Goal: Contribute content: Add original content to the website for others to see

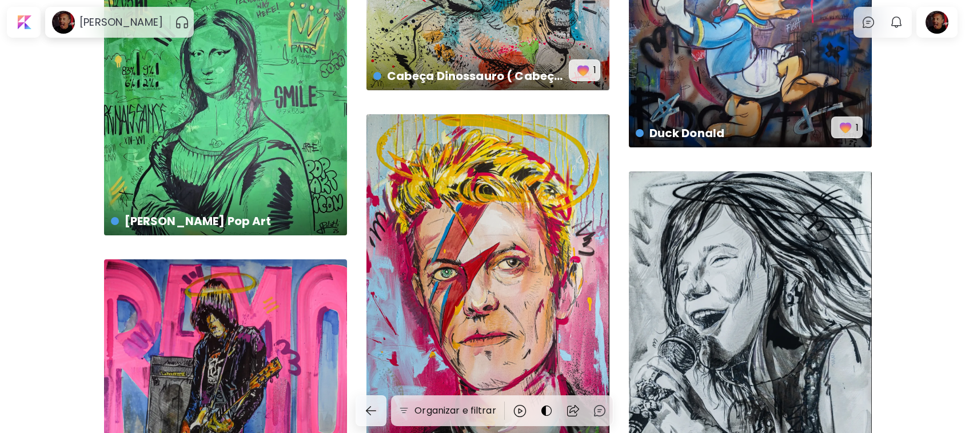
scroll to position [3570, 0]
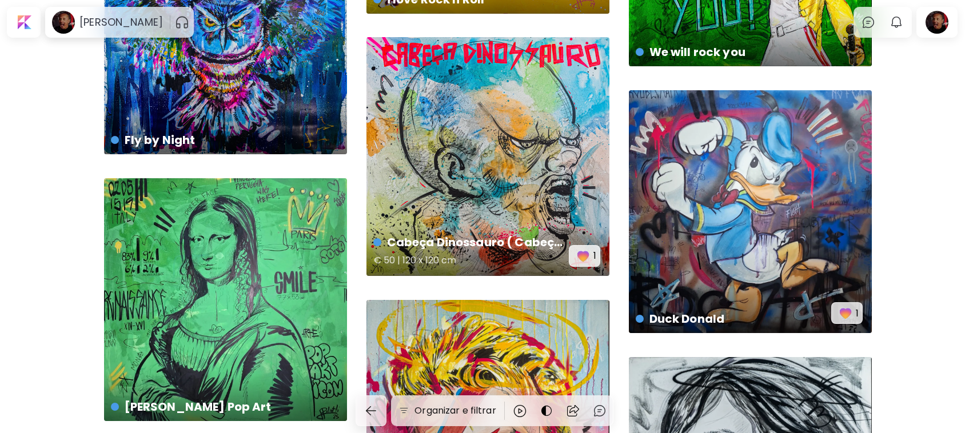
click at [509, 140] on div "Cabeça Dinossauro ( Cabeças Grotescas ) € 50 | 120 x 120 cm 1" at bounding box center [487, 156] width 243 height 239
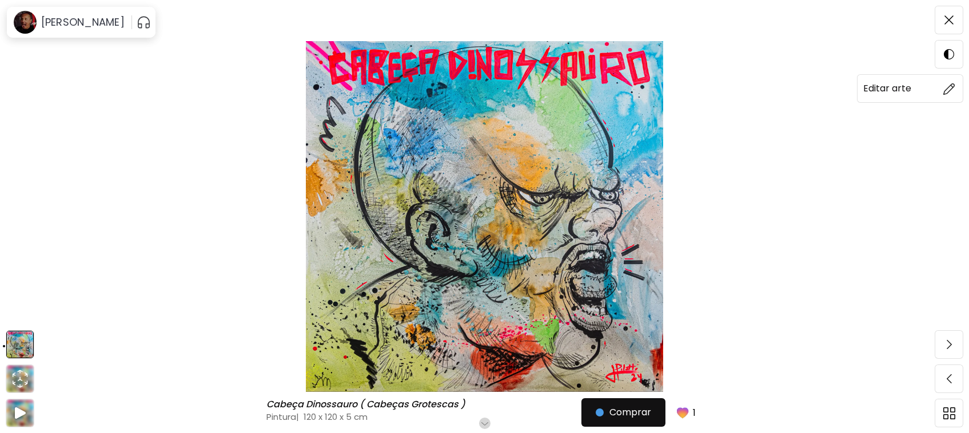
click at [946, 85] on img at bounding box center [949, 89] width 12 height 12
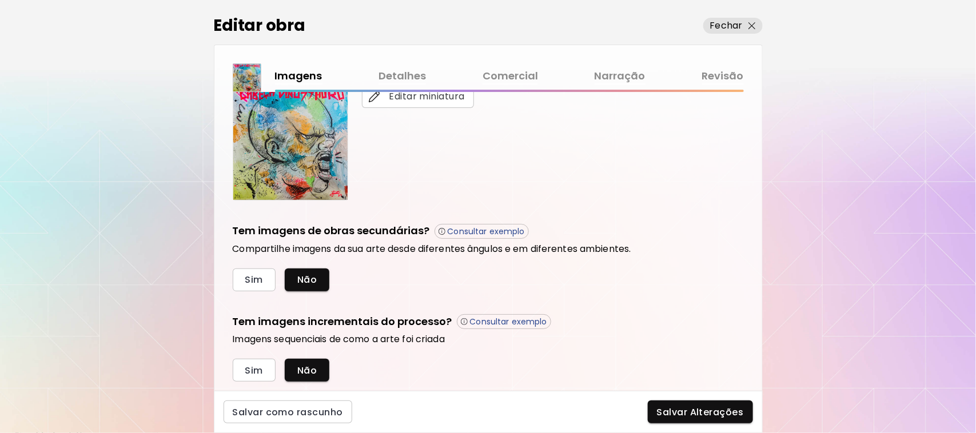
scroll to position [273, 0]
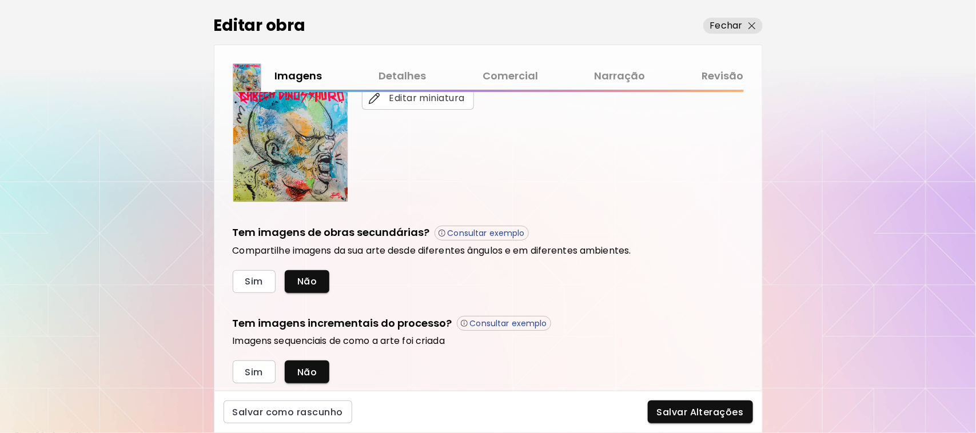
click at [513, 74] on link "Comercial" at bounding box center [509, 76] width 55 height 17
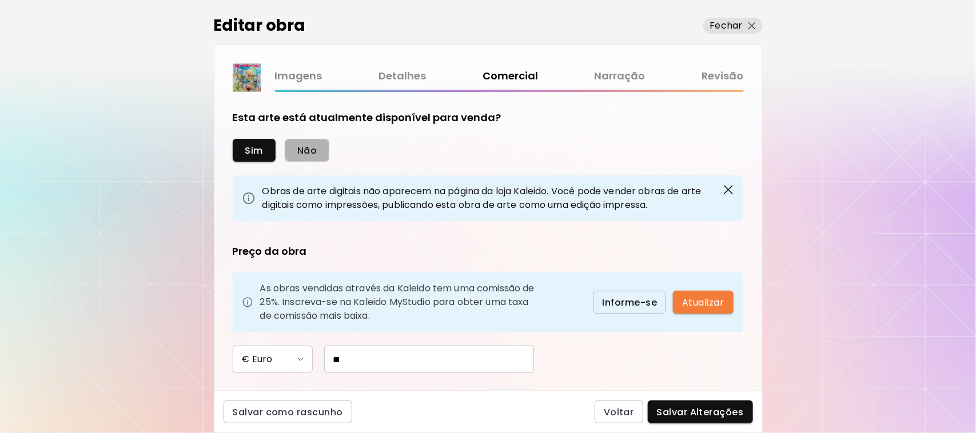
click at [313, 150] on span "Não" at bounding box center [306, 151] width 19 height 12
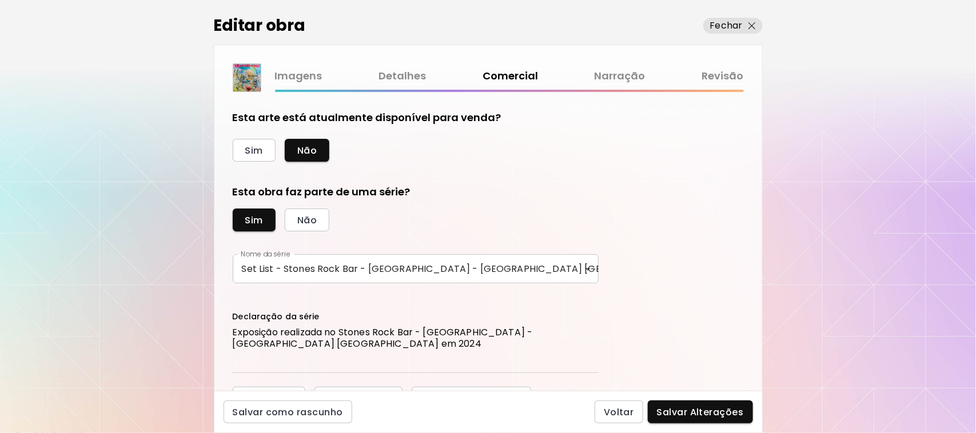
scroll to position [18, 0]
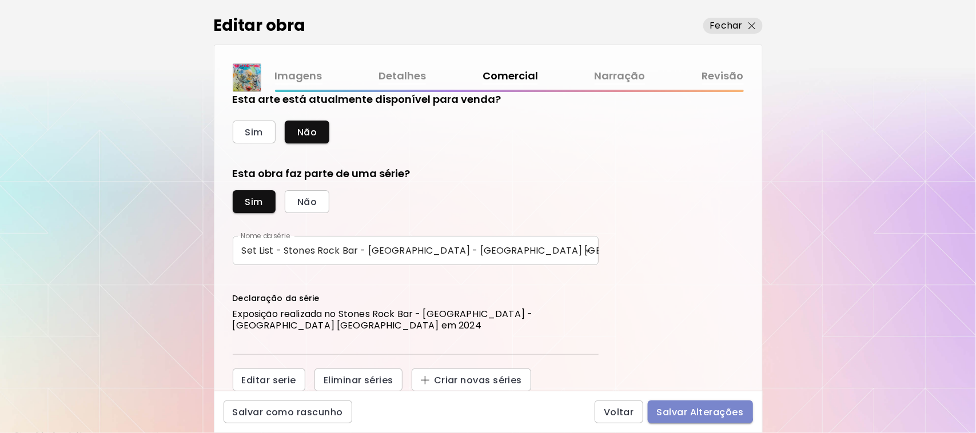
click at [699, 407] on span "Salvar Alterações" at bounding box center [700, 412] width 87 height 12
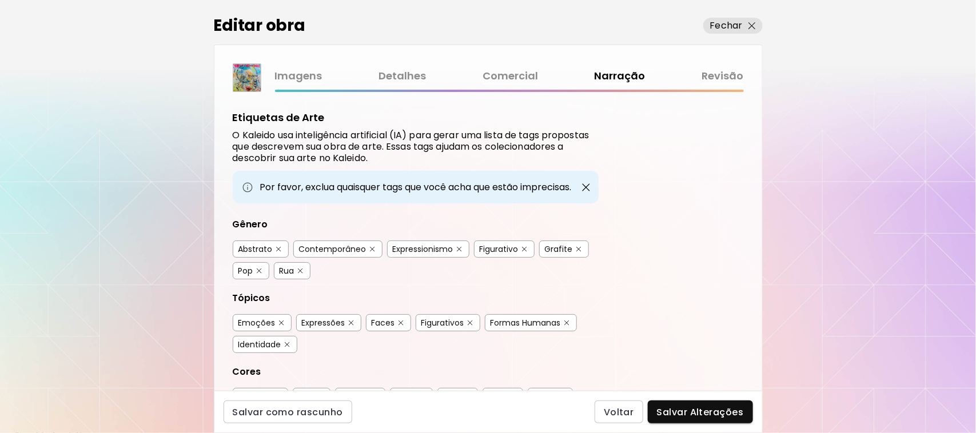
click at [729, 71] on link "Revisão" at bounding box center [723, 76] width 42 height 17
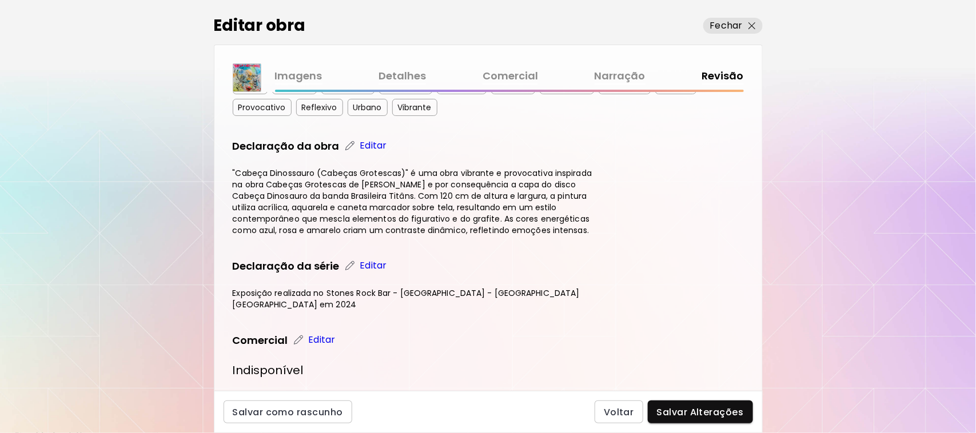
scroll to position [331, 0]
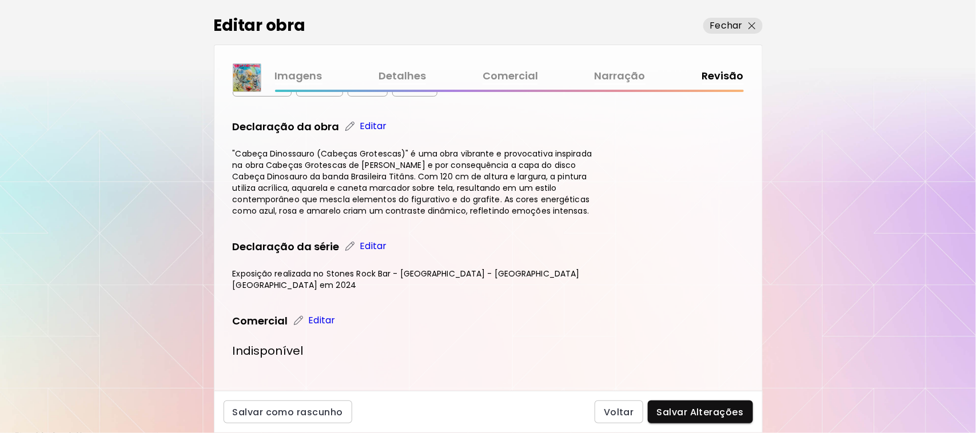
click at [313, 314] on p "Editar" at bounding box center [322, 321] width 27 height 14
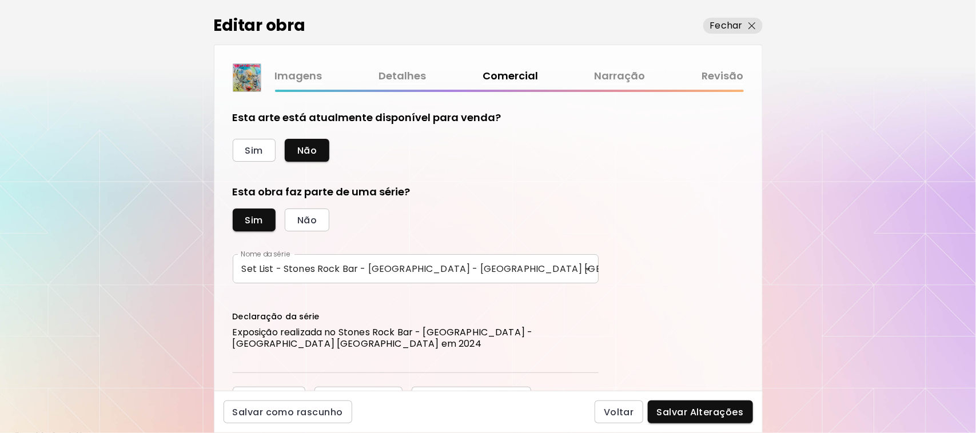
scroll to position [18, 0]
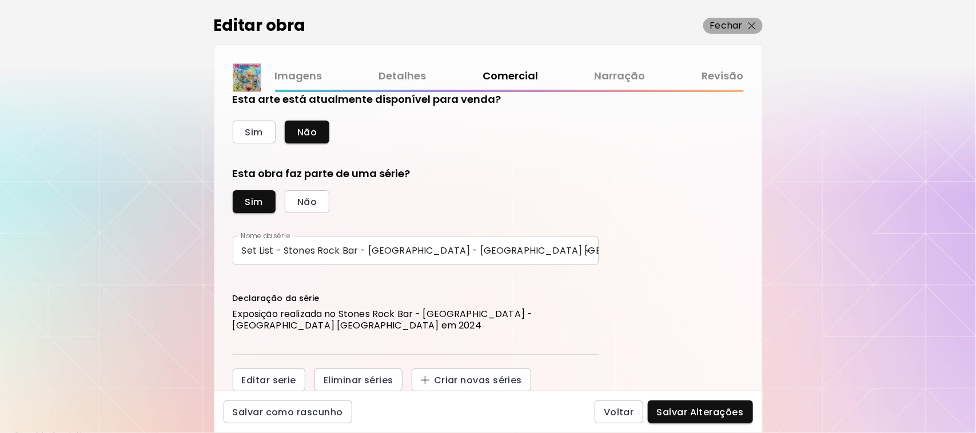
click at [749, 29] on img "button" at bounding box center [751, 25] width 7 height 7
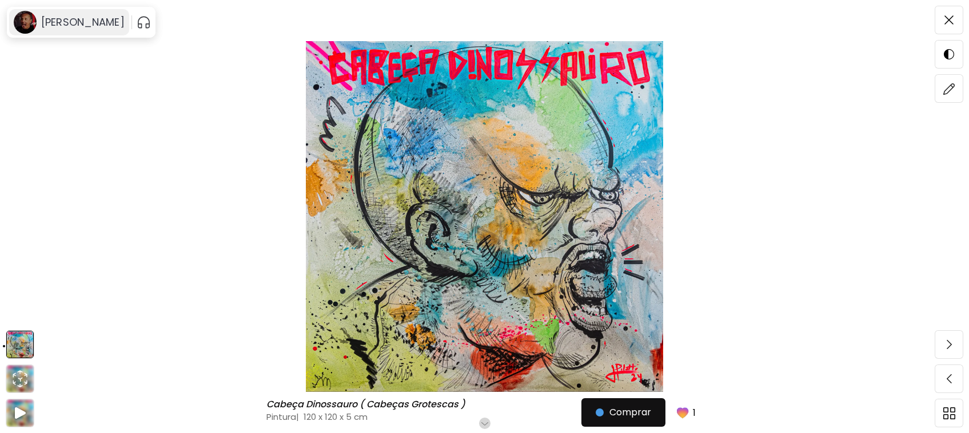
click at [73, 26] on h6 "[PERSON_NAME]" at bounding box center [82, 22] width 83 height 14
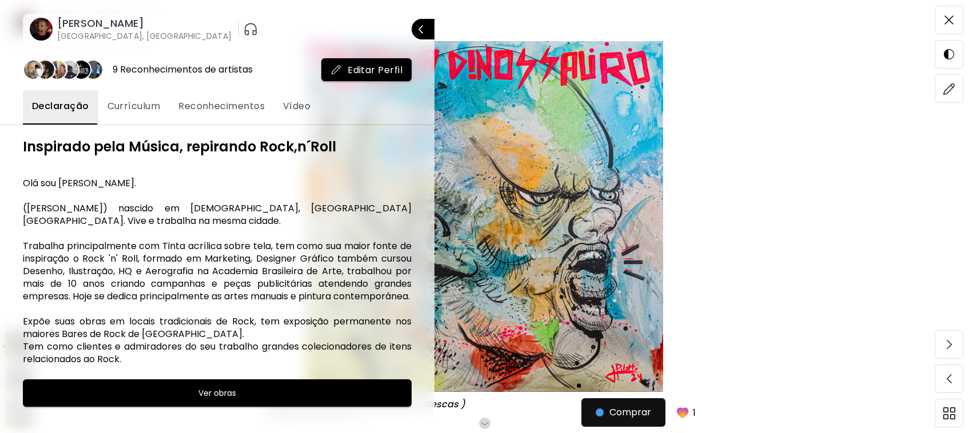
click at [799, 47] on div at bounding box center [484, 216] width 969 height 433
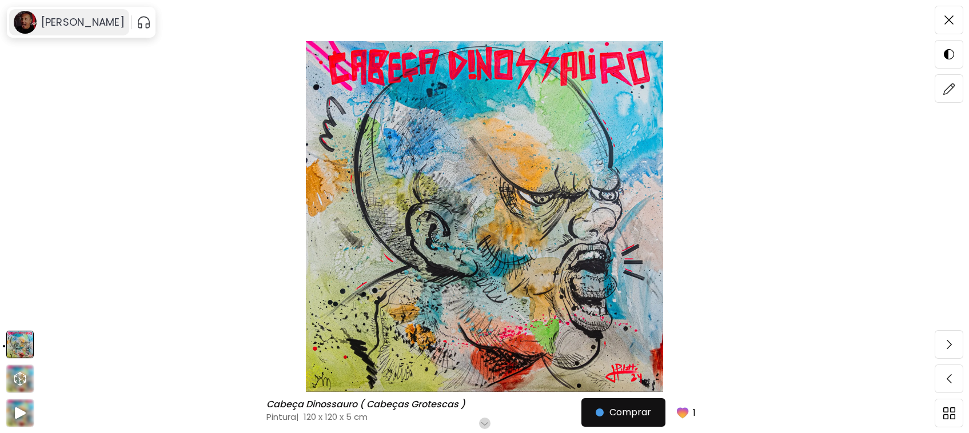
click at [30, 18] on image at bounding box center [25, 22] width 23 height 23
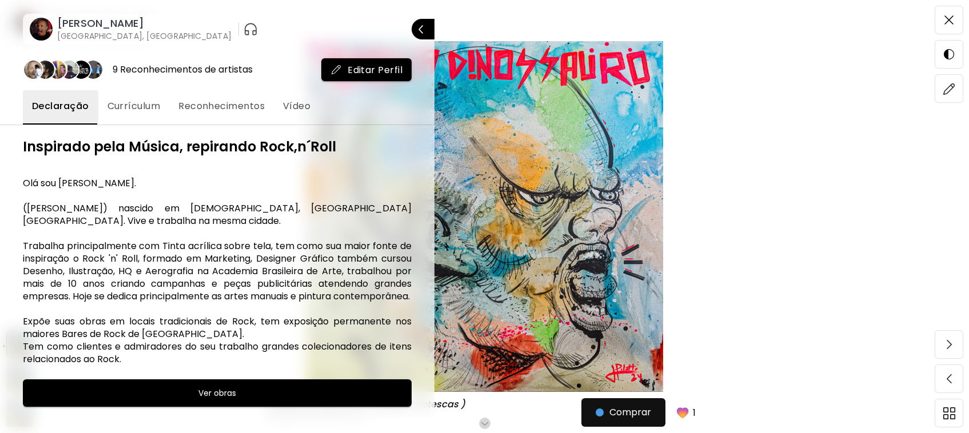
click at [53, 26] on div "[PERSON_NAME] [GEOGRAPHIC_DATA], [GEOGRAPHIC_DATA]" at bounding box center [142, 29] width 179 height 25
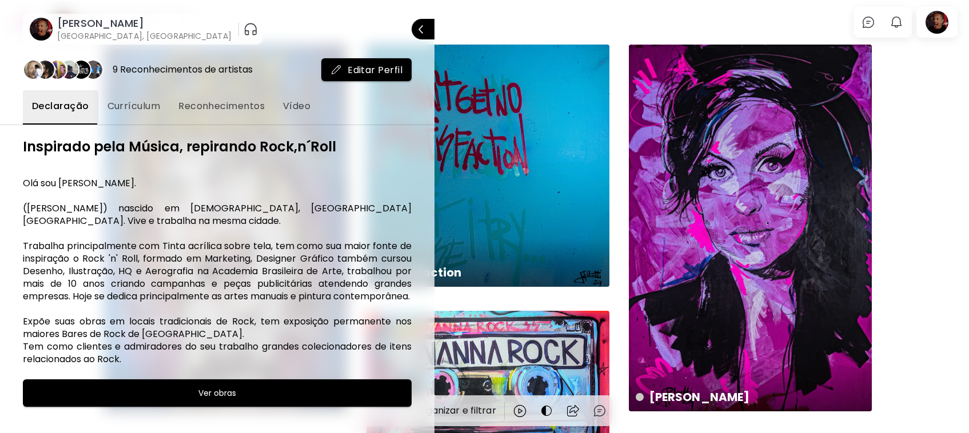
click at [458, 10] on div at bounding box center [484, 216] width 969 height 433
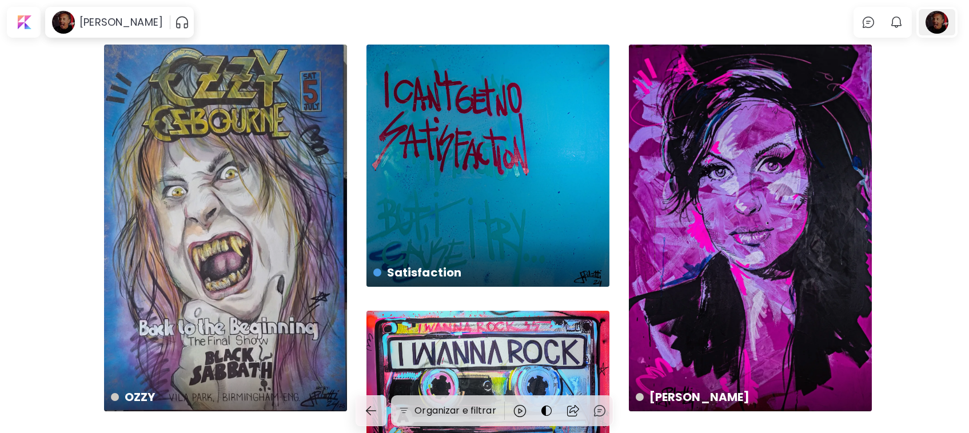
click at [941, 21] on div at bounding box center [936, 22] width 37 height 26
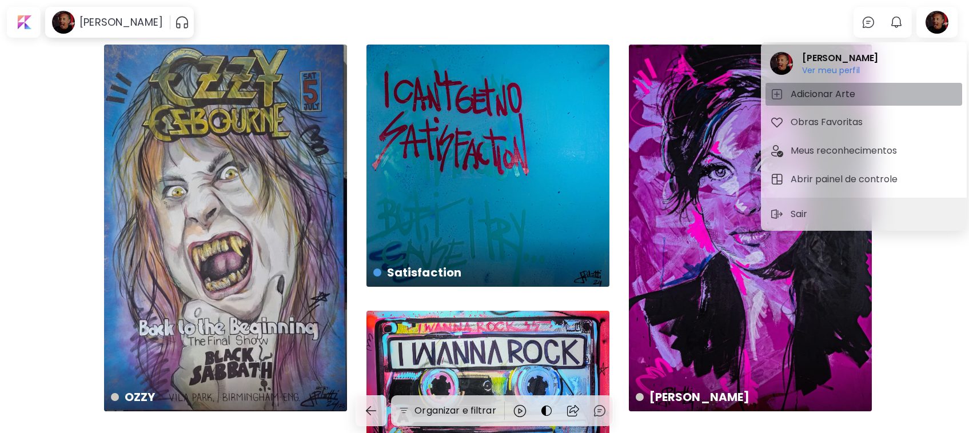
click at [822, 90] on h5 "Adicionar Arte" at bounding box center [824, 94] width 68 height 14
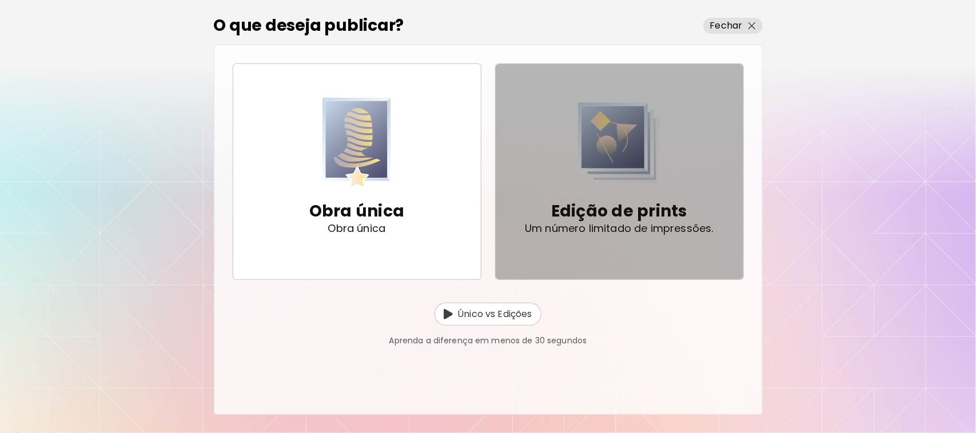
click at [602, 155] on img "button" at bounding box center [619, 143] width 82 height 91
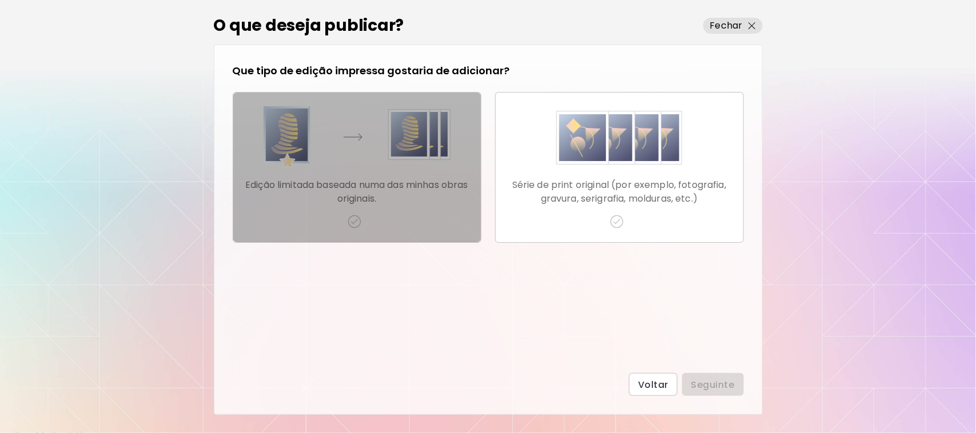
click at [349, 186] on p "Edição limitada baseada numa das minhas obras originais." at bounding box center [356, 191] width 229 height 27
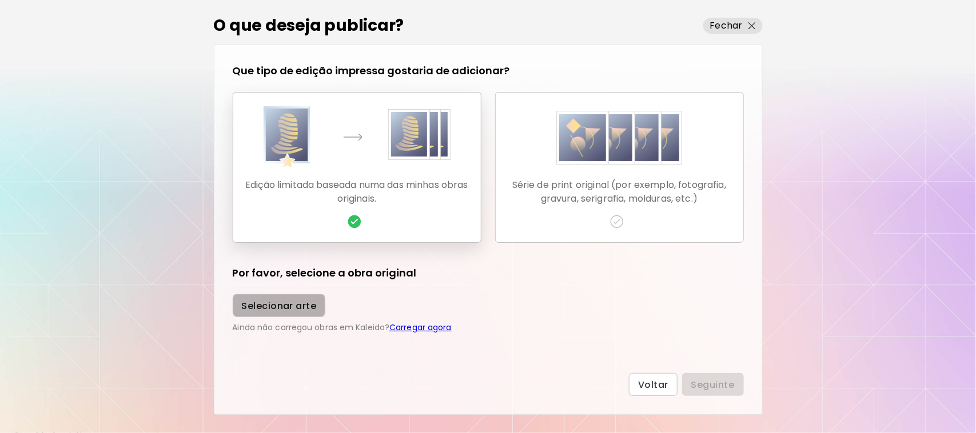
click at [287, 310] on span "Selecionar arte" at bounding box center [279, 306] width 75 height 12
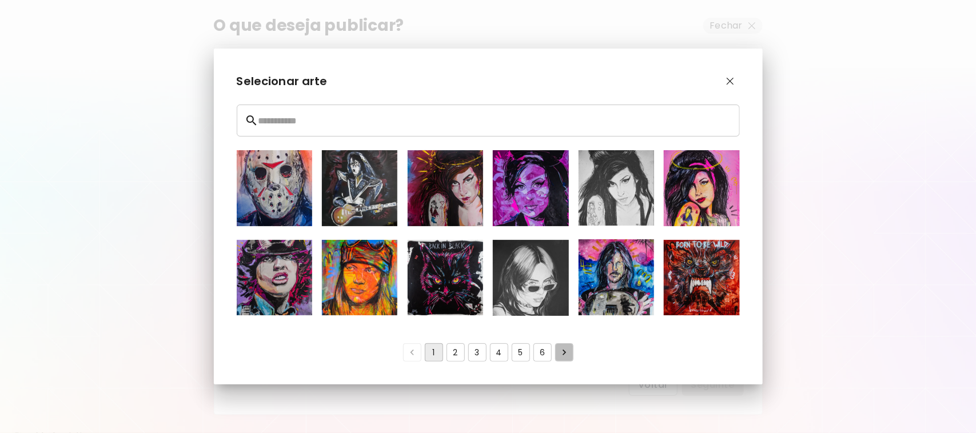
click at [564, 352] on icon "Go to next page" at bounding box center [563, 353] width 3 height 6
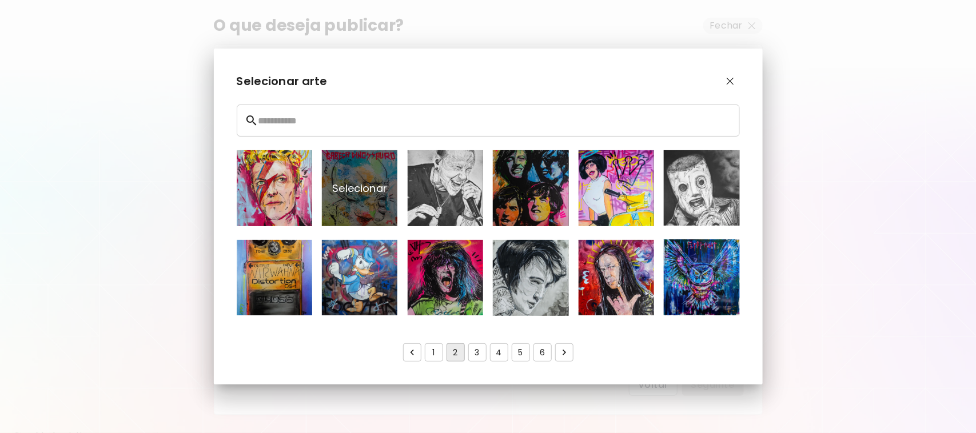
click at [356, 186] on p "Selecionar" at bounding box center [359, 187] width 75 height 75
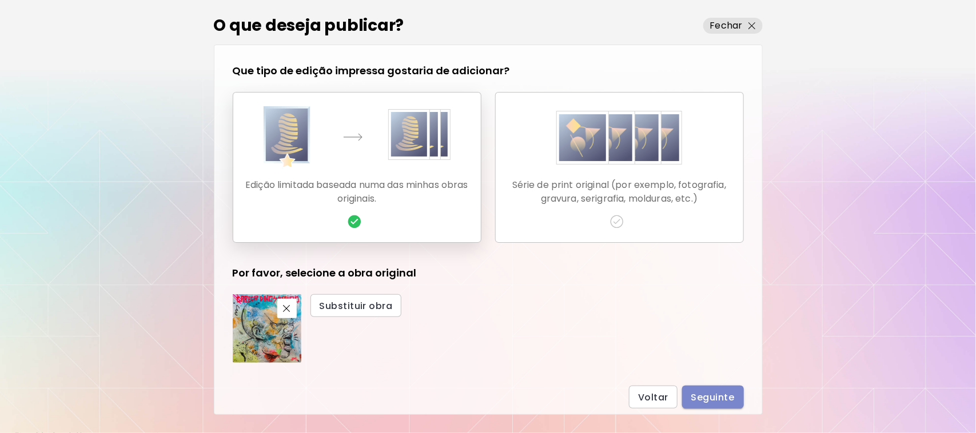
click at [710, 398] on span "Seguinte" at bounding box center [712, 397] width 43 height 12
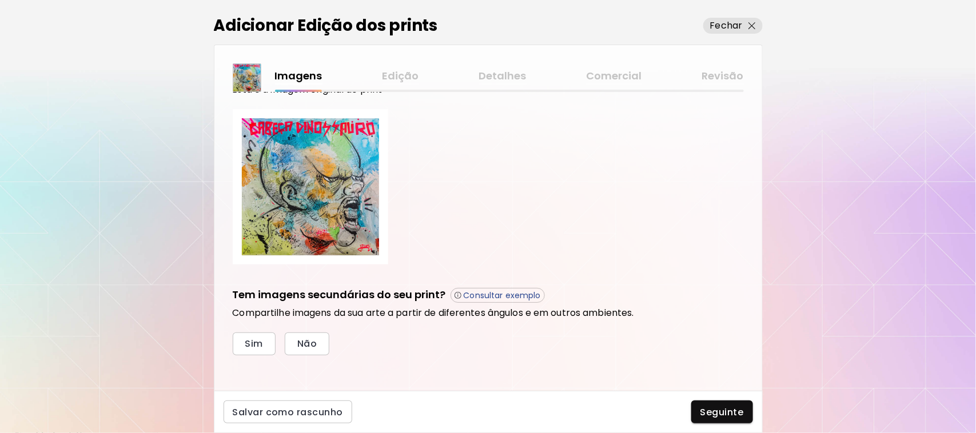
scroll to position [46, 0]
click at [307, 342] on span "Não" at bounding box center [306, 343] width 19 height 12
click at [721, 409] on span "Seguinte" at bounding box center [721, 412] width 43 height 12
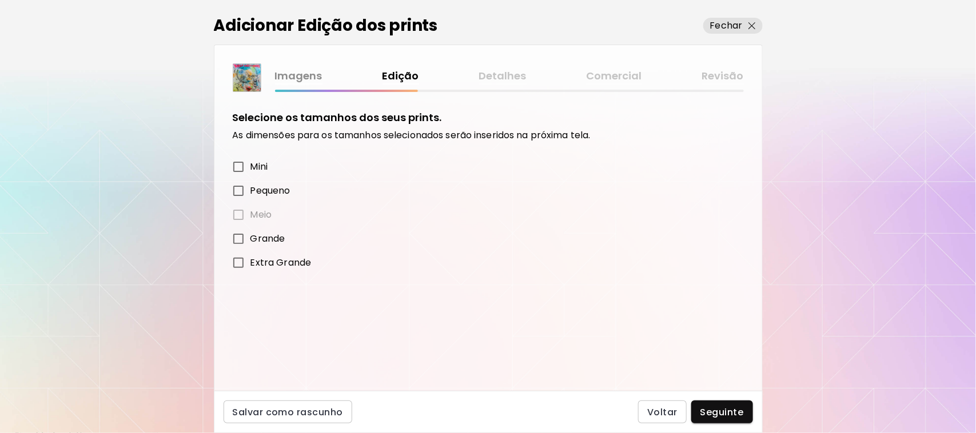
click at [235, 210] on label "Meio" at bounding box center [480, 215] width 508 height 24
click at [719, 407] on span "Seguinte" at bounding box center [721, 412] width 43 height 12
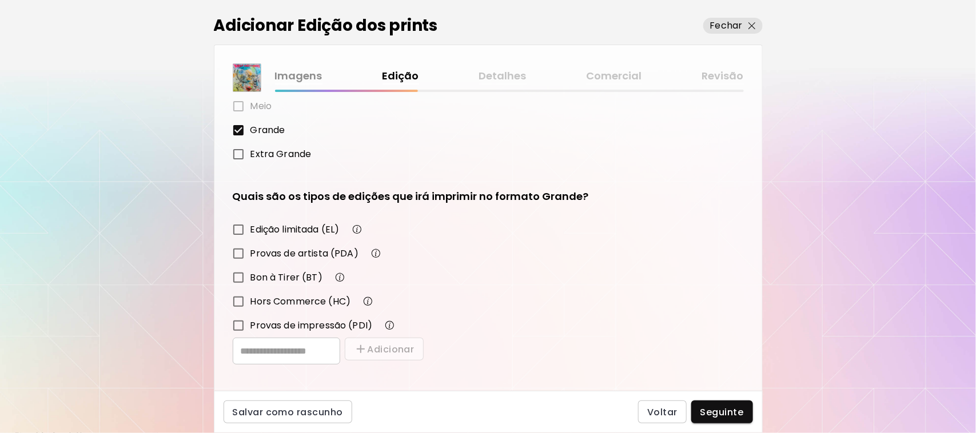
scroll to position [118, 0]
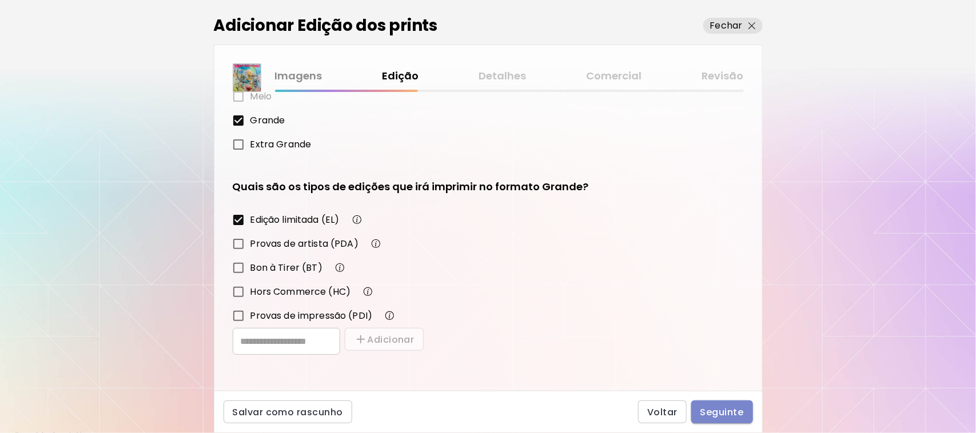
click at [715, 413] on span "Seguinte" at bounding box center [721, 412] width 43 height 12
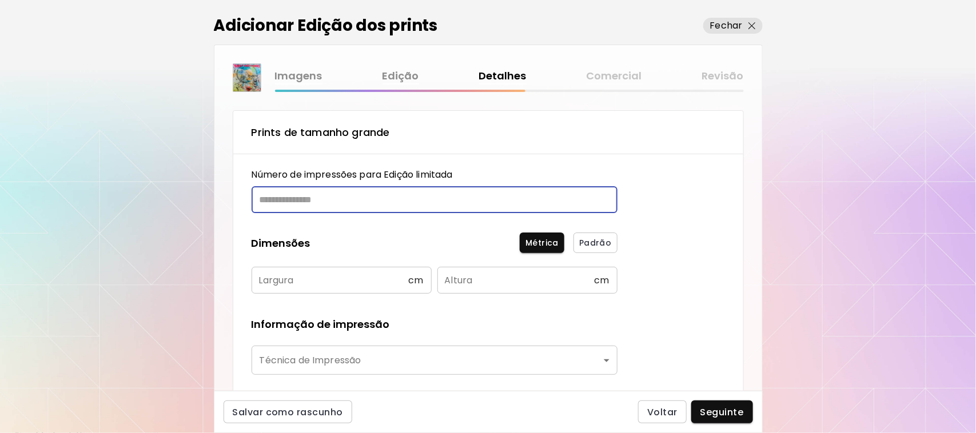
click at [547, 195] on input "text" at bounding box center [430, 199] width 358 height 27
type input "**"
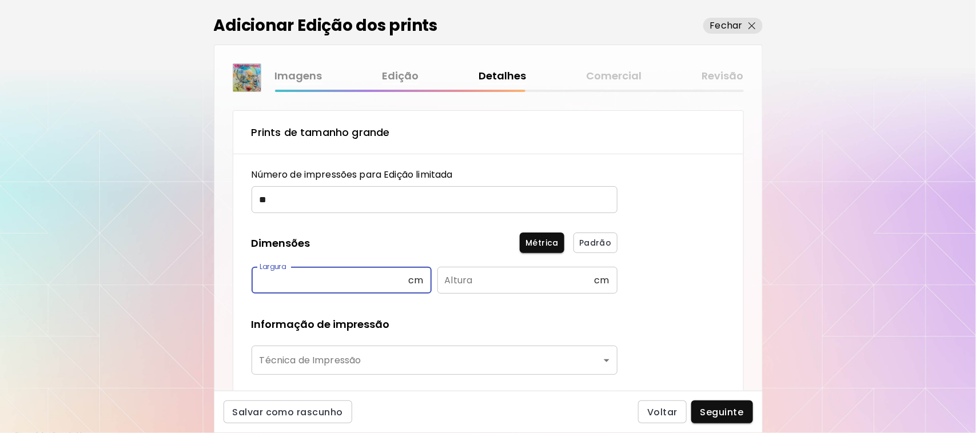
click at [351, 281] on input "text" at bounding box center [329, 280] width 157 height 27
type input "**"
click at [505, 276] on input "text" at bounding box center [515, 280] width 157 height 27
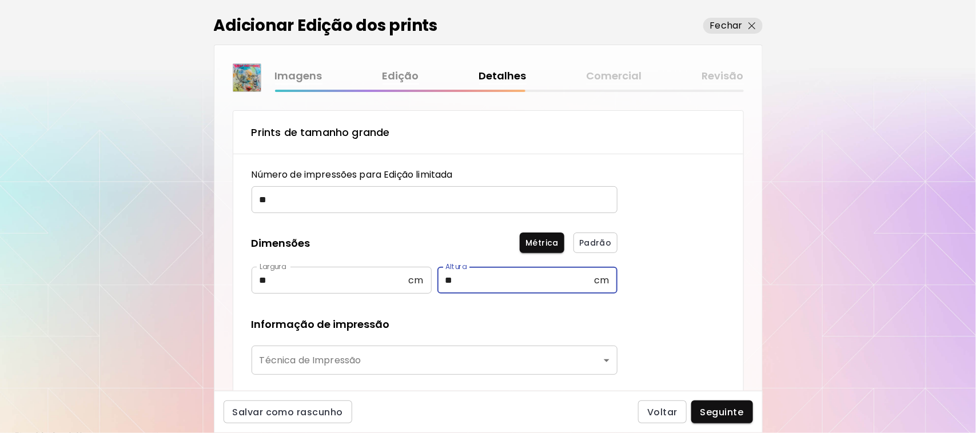
type input "**"
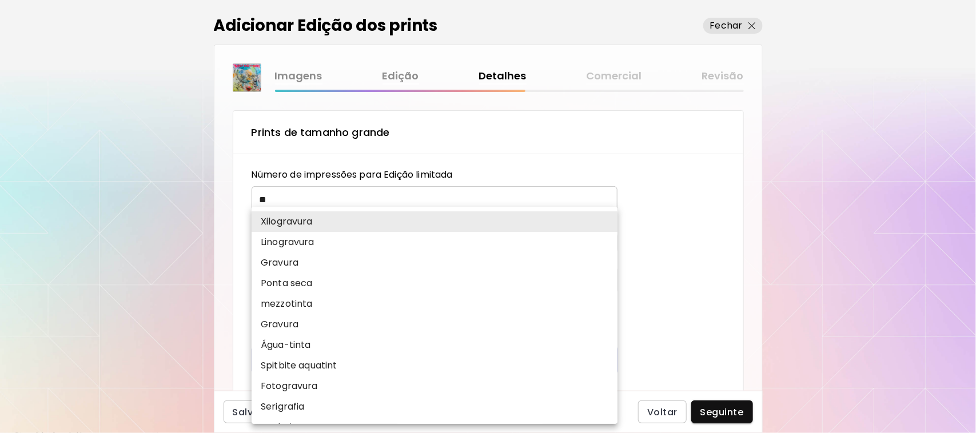
click at [608, 364] on body "[DOMAIN_NAME]/jota_pilatti Adicionar obras Gerencie suas obras Editar Perfil My…" at bounding box center [488, 216] width 976 height 433
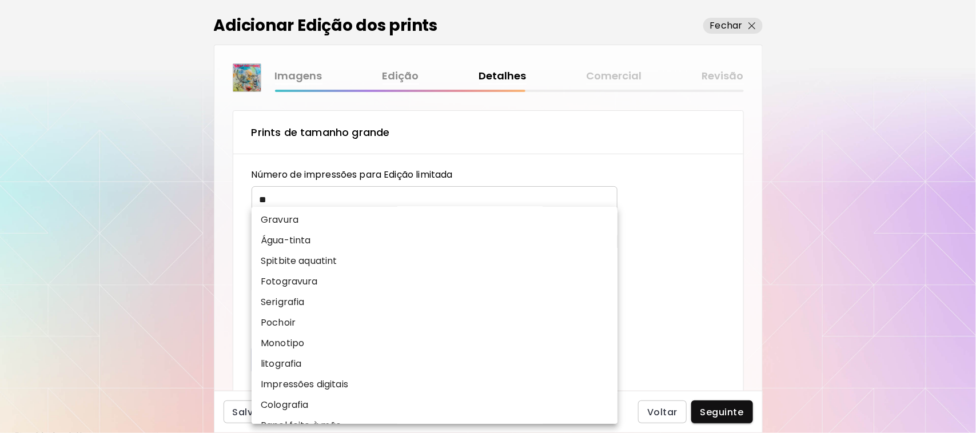
scroll to position [114, 0]
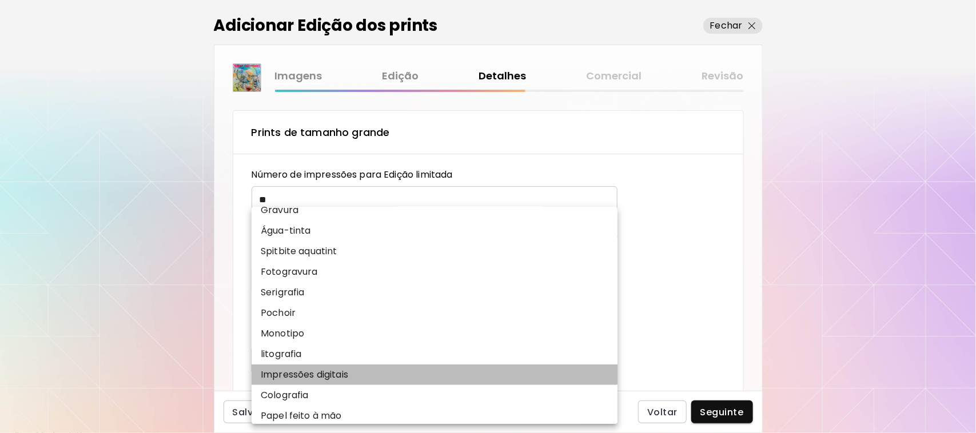
click at [331, 373] on p "Impressões digitais" at bounding box center [304, 375] width 87 height 14
type input "**********"
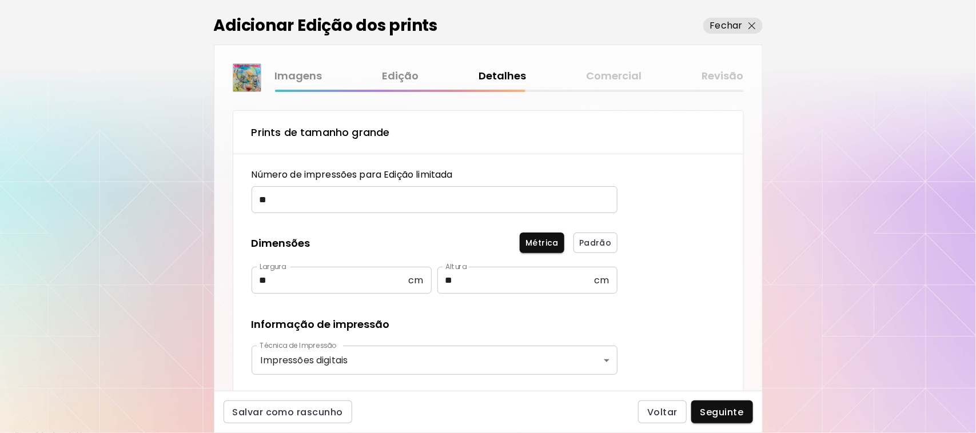
click at [753, 372] on div "**********" at bounding box center [487, 241] width 547 height 299
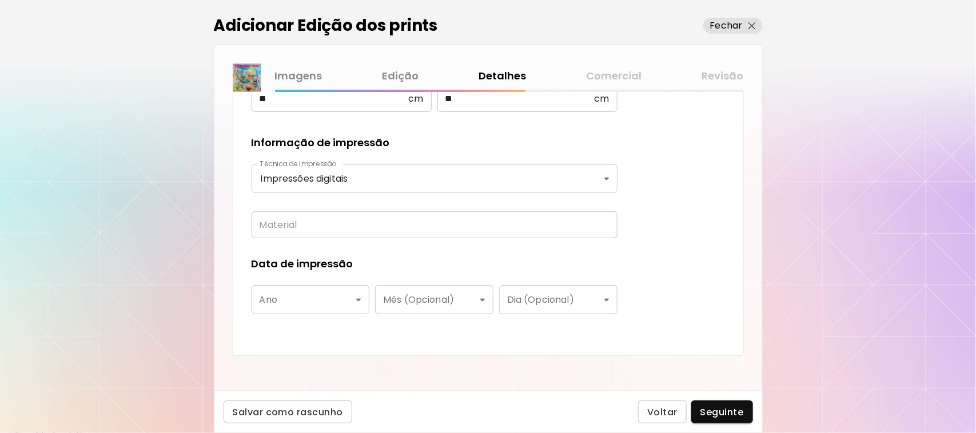
scroll to position [184, 0]
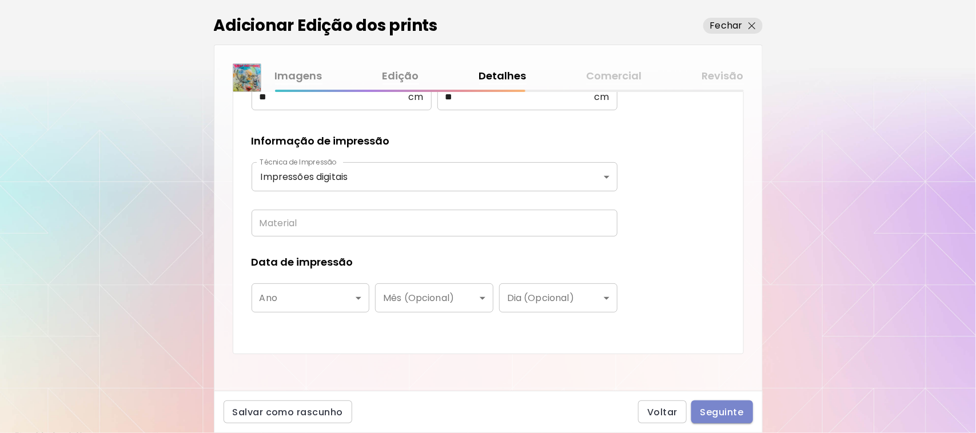
click at [721, 406] on span "Seguinte" at bounding box center [721, 412] width 43 height 12
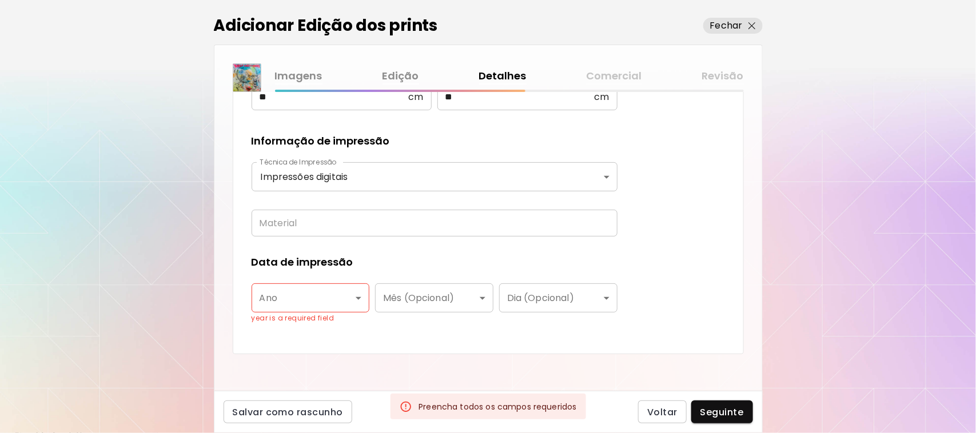
click at [359, 298] on body "**********" at bounding box center [488, 216] width 976 height 433
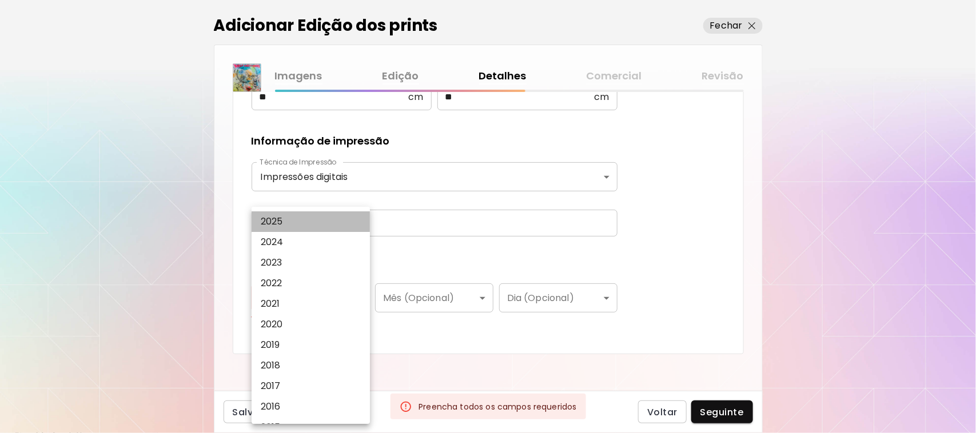
click at [273, 219] on p "2025" at bounding box center [272, 222] width 22 height 14
type input "****"
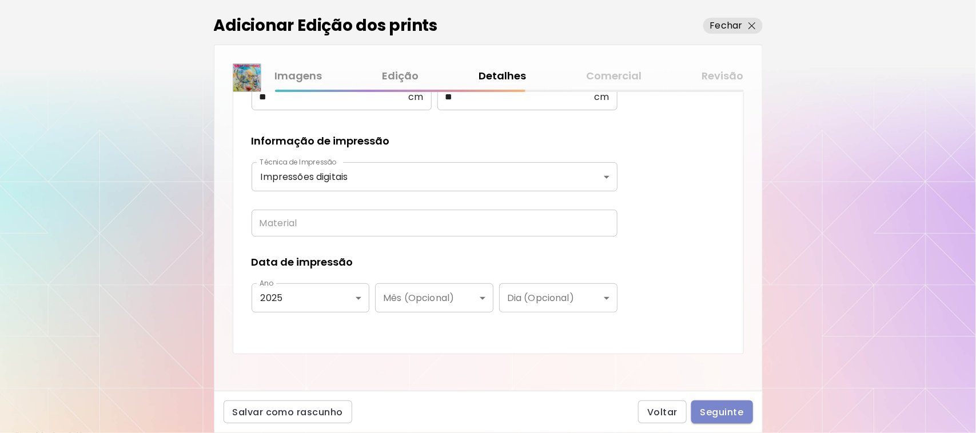
click at [721, 415] on span "Seguinte" at bounding box center [721, 412] width 43 height 12
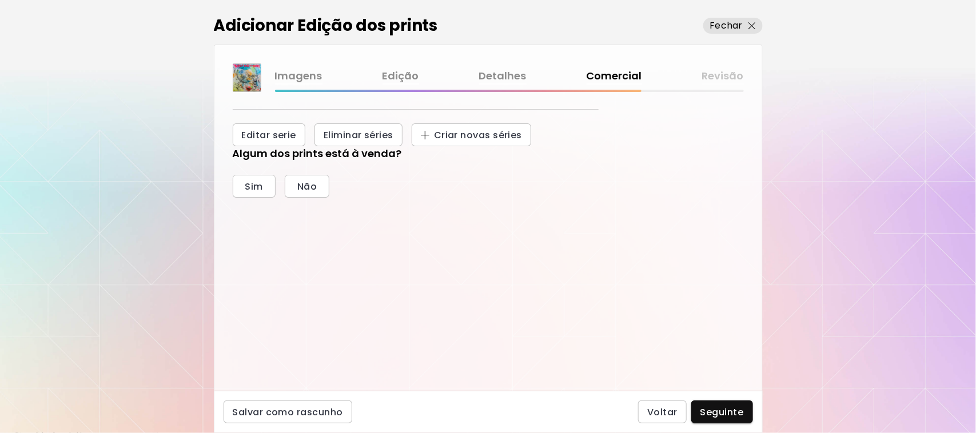
scroll to position [195, 0]
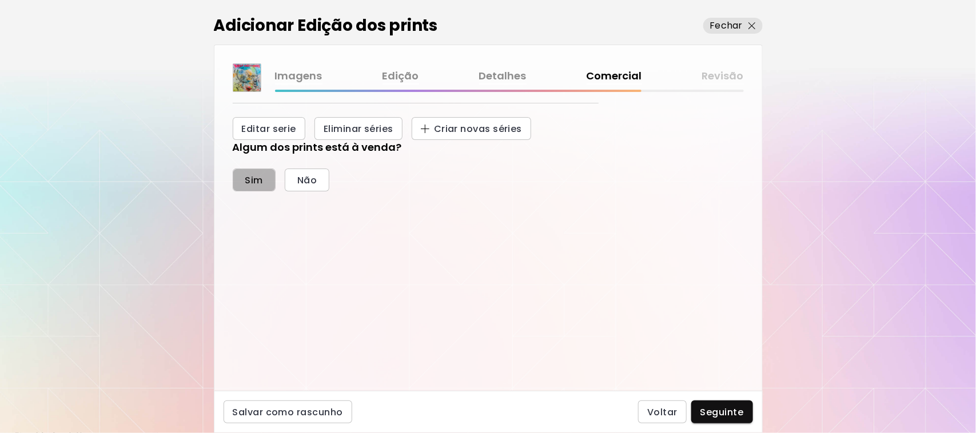
click at [253, 174] on span "Sim" at bounding box center [254, 180] width 18 height 12
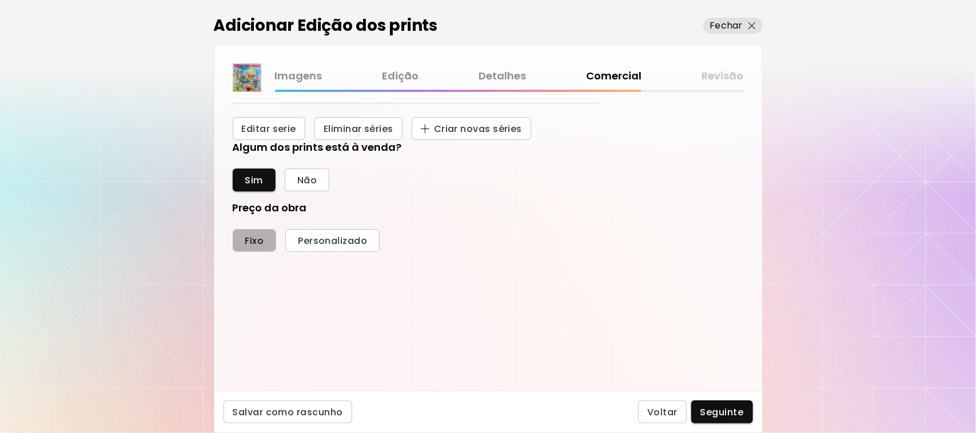
click at [258, 235] on span "Fixo" at bounding box center [254, 241] width 19 height 12
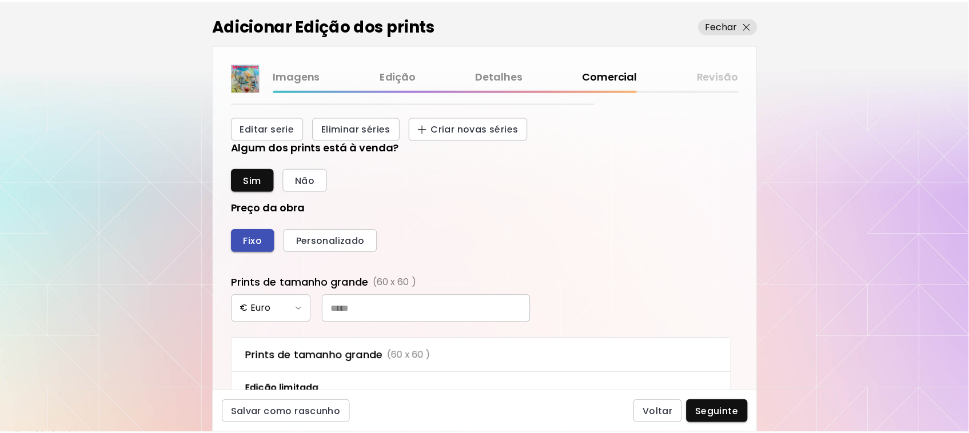
scroll to position [429, 496]
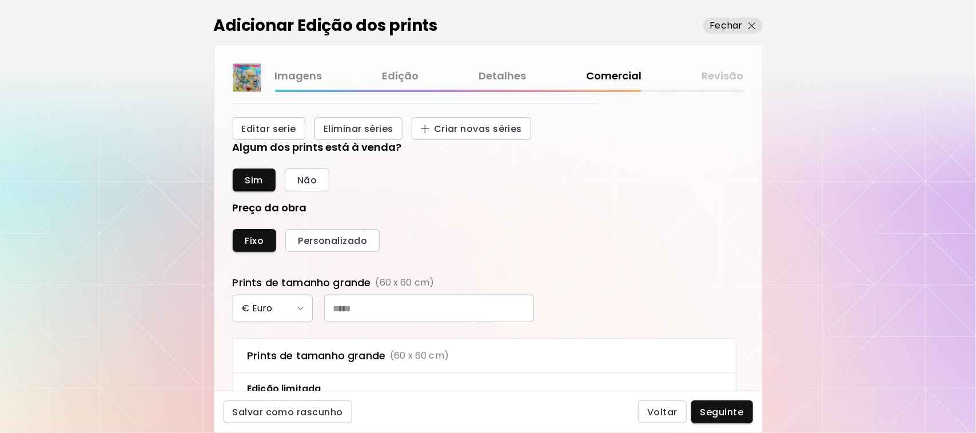
click at [346, 297] on input "text" at bounding box center [429, 308] width 210 height 27
type input "**"
click at [715, 405] on button "Seguinte" at bounding box center [722, 412] width 62 height 23
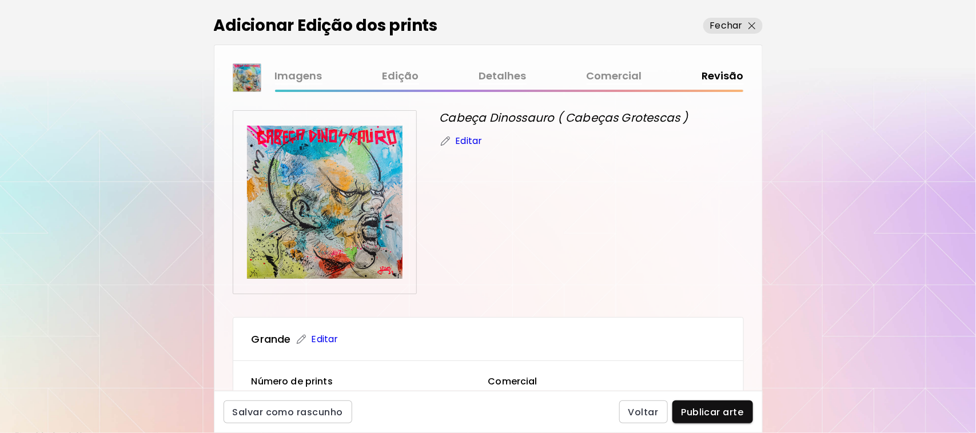
drag, startPoint x: 721, startPoint y: 414, endPoint x: 818, endPoint y: 321, distance: 135.0
click at [818, 321] on div "Adicionar Edição dos prints Fechar Imagens Edição Detalhes Comercial Revisão Ca…" at bounding box center [488, 216] width 976 height 433
click at [699, 413] on span "Publicar arte" at bounding box center [712, 412] width 62 height 12
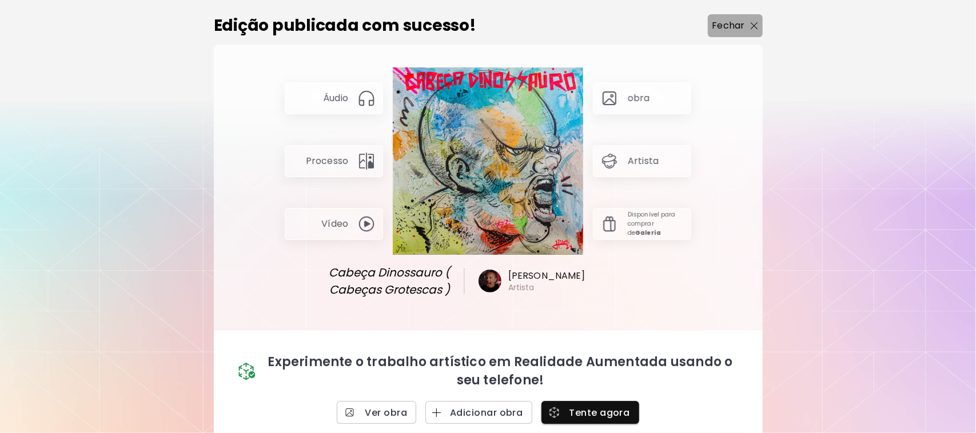
click at [752, 26] on img "button" at bounding box center [753, 25] width 7 height 7
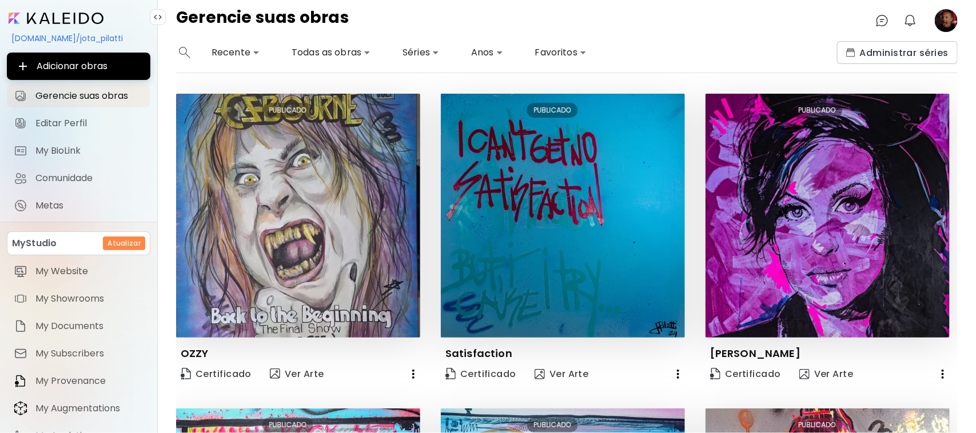
click at [46, 35] on div "[DOMAIN_NAME]/jota_pilatti" at bounding box center [78, 38] width 143 height 19
